Goal: Task Accomplishment & Management: Use online tool/utility

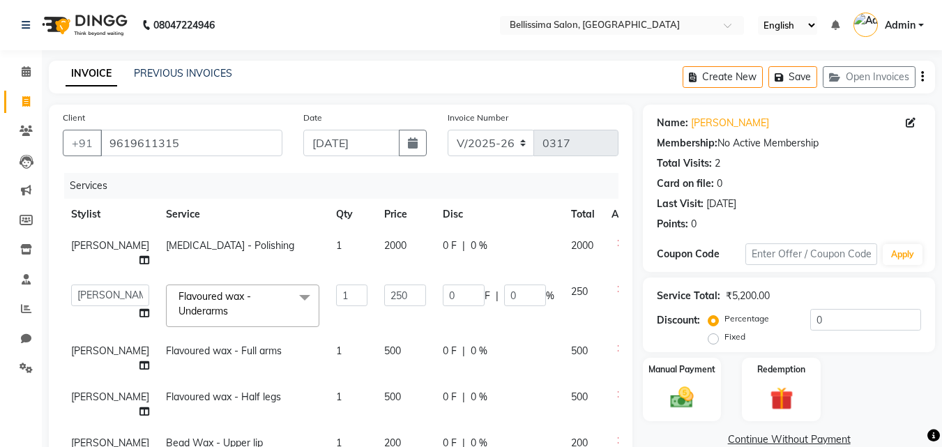
select select "8296"
select select "88284"
select select "service"
select select "88284"
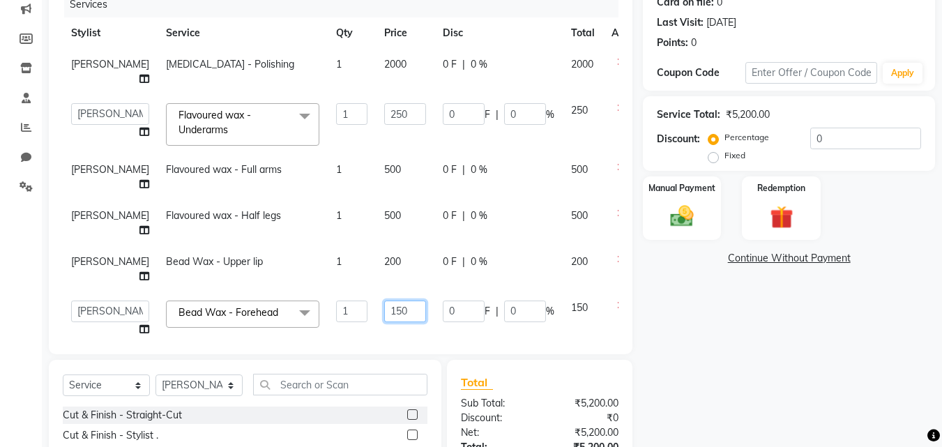
click at [384, 301] on input "150" at bounding box center [405, 312] width 42 height 22
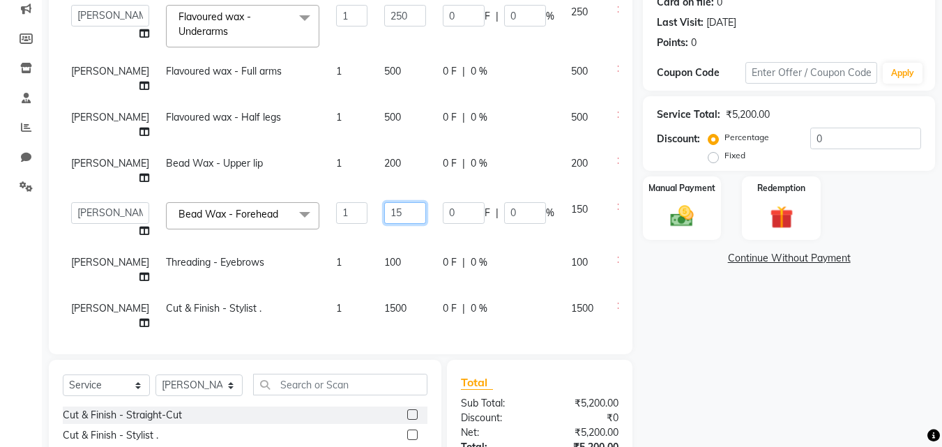
type input "1"
type input "200"
click at [487, 255] on div "0 F | 0 %" at bounding box center [499, 262] width 112 height 15
select select "88284"
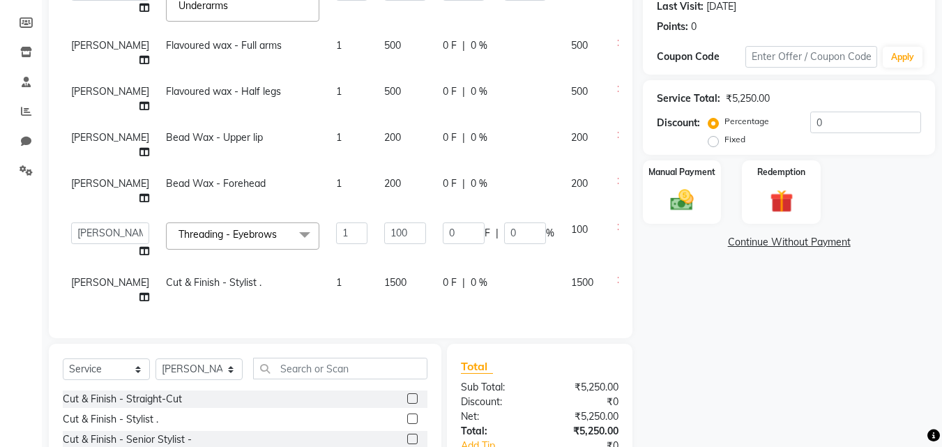
scroll to position [209, 0]
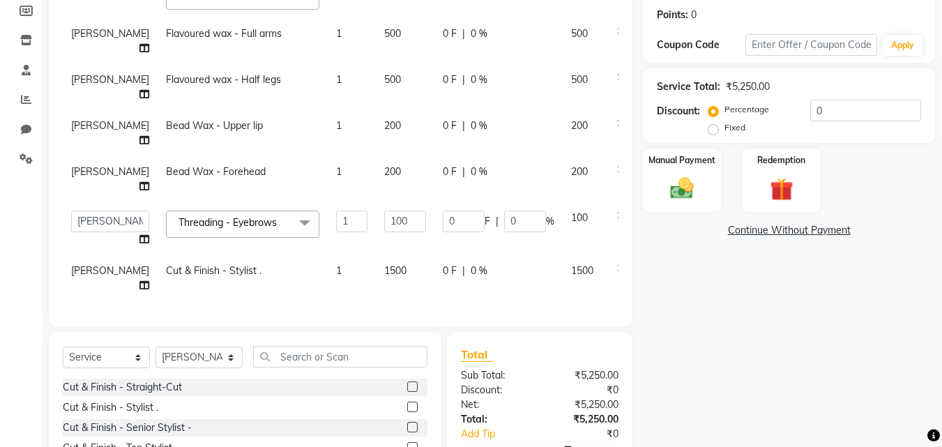
click at [376, 260] on td "1500" at bounding box center [405, 278] width 59 height 46
select select "88284"
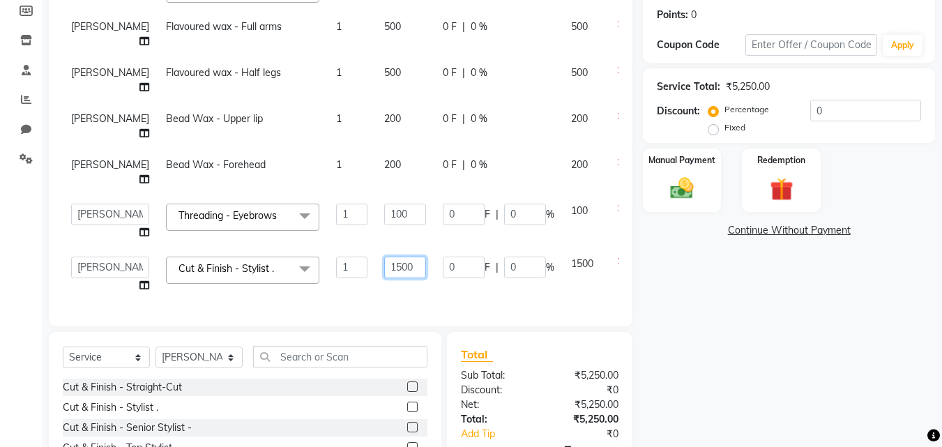
click at [384, 261] on input "1500" at bounding box center [405, 268] width 42 height 22
type input "1600"
click at [485, 184] on td "0 F | 0 %" at bounding box center [499, 172] width 128 height 46
select select "88284"
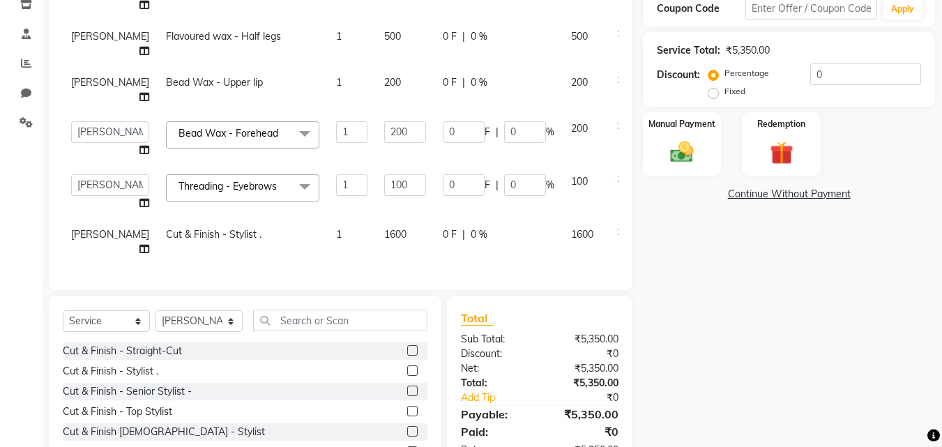
scroll to position [279, 0]
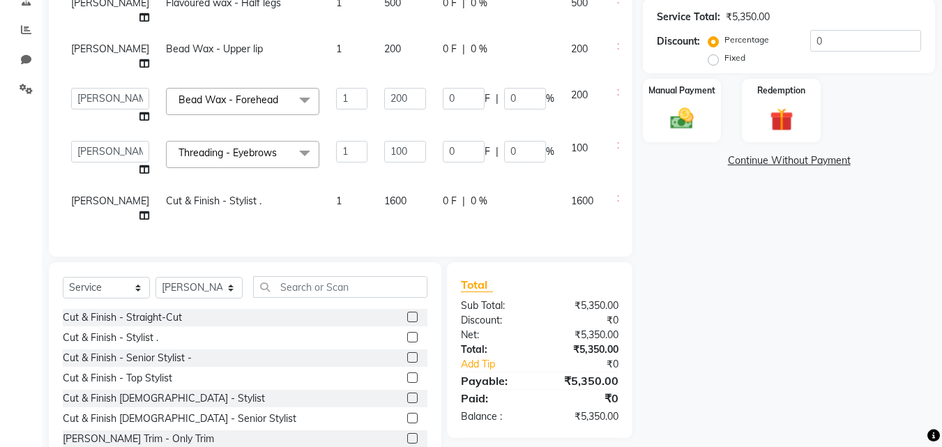
click at [376, 192] on td "1600" at bounding box center [405, 209] width 59 height 46
select select "88284"
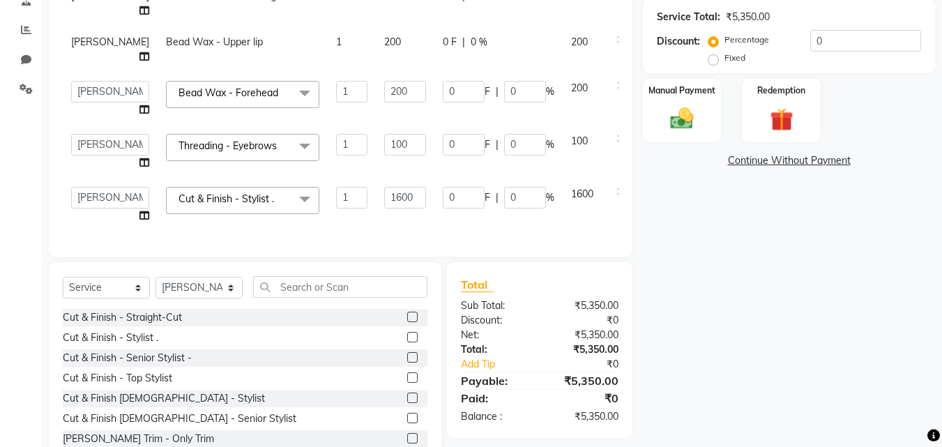
click at [384, 192] on input "1600" at bounding box center [405, 198] width 42 height 22
type input "1650"
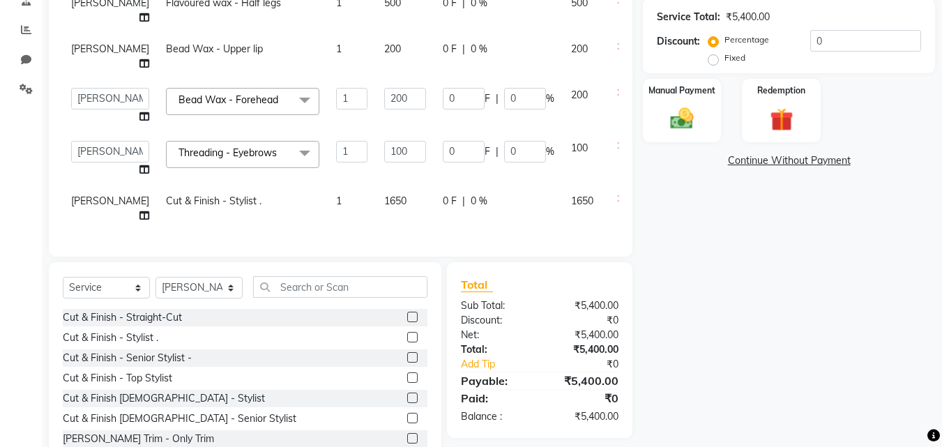
click at [563, 218] on td "1650" at bounding box center [583, 209] width 40 height 46
select select "88284"
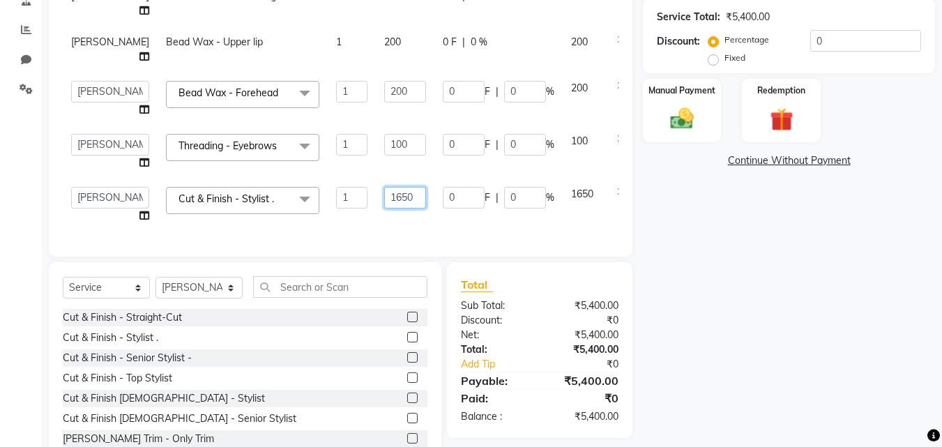
click at [384, 188] on input "1650" at bounding box center [405, 198] width 42 height 22
type input "1550"
click at [603, 213] on td at bounding box center [626, 205] width 46 height 53
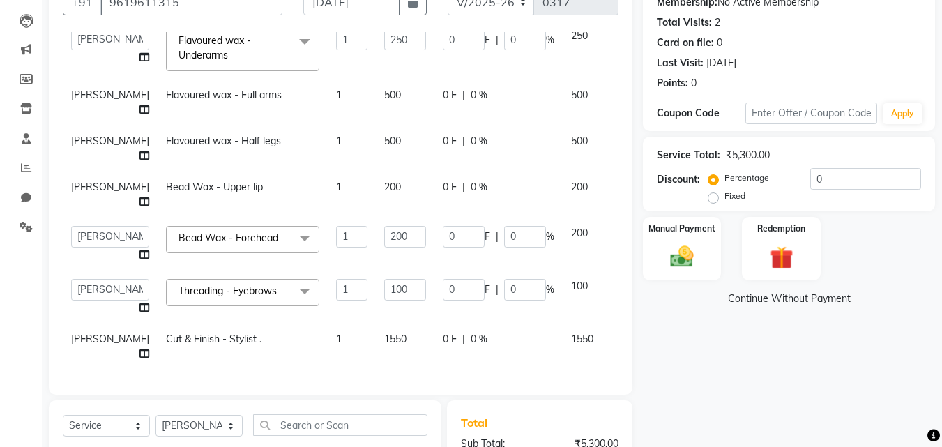
scroll to position [140, 0]
drag, startPoint x: 657, startPoint y: 243, endPoint x: 668, endPoint y: 249, distance: 12.8
click at [661, 248] on div "Manual Payment" at bounding box center [683, 250] width 82 height 66
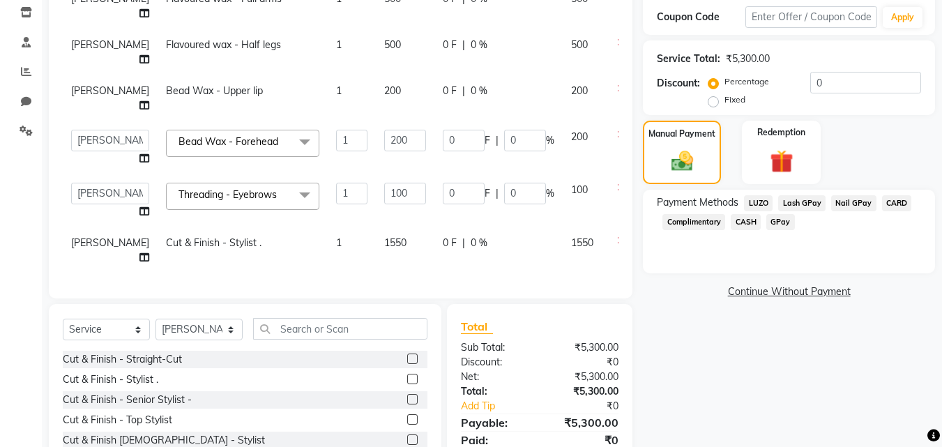
scroll to position [321, 0]
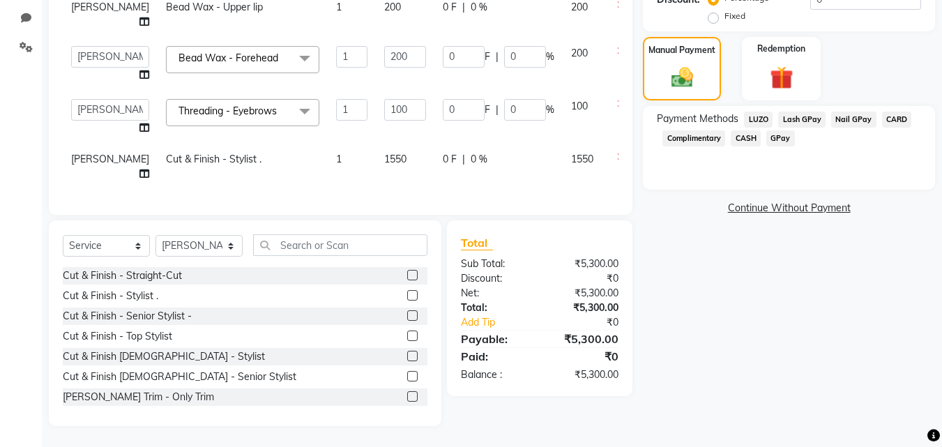
click at [781, 138] on span "GPay" at bounding box center [781, 138] width 29 height 16
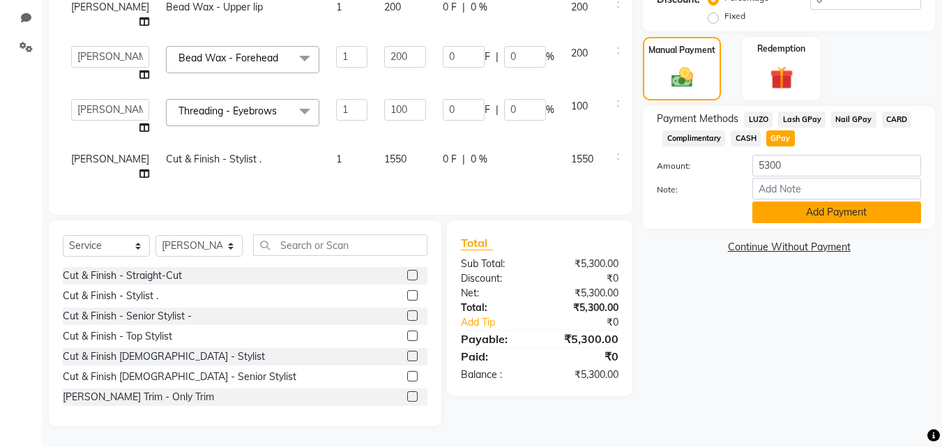
click at [793, 211] on button "Add Payment" at bounding box center [837, 213] width 169 height 22
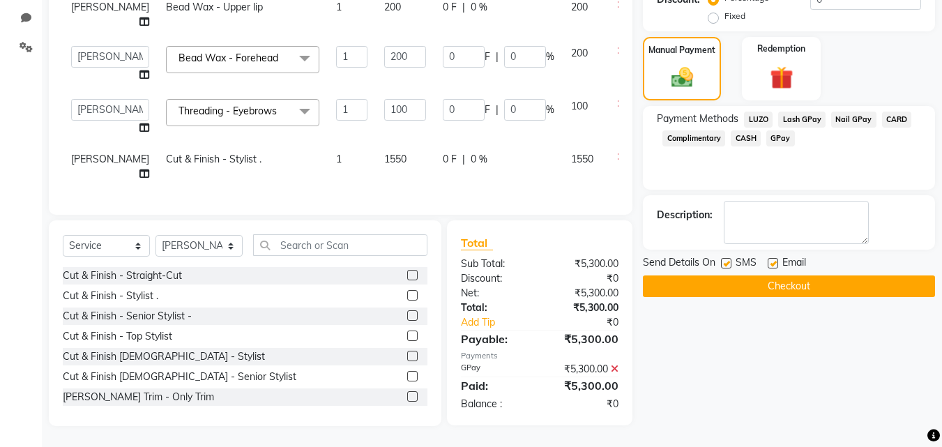
click at [786, 287] on button "Checkout" at bounding box center [789, 287] width 292 height 22
